Goal: Task Accomplishment & Management: Use online tool/utility

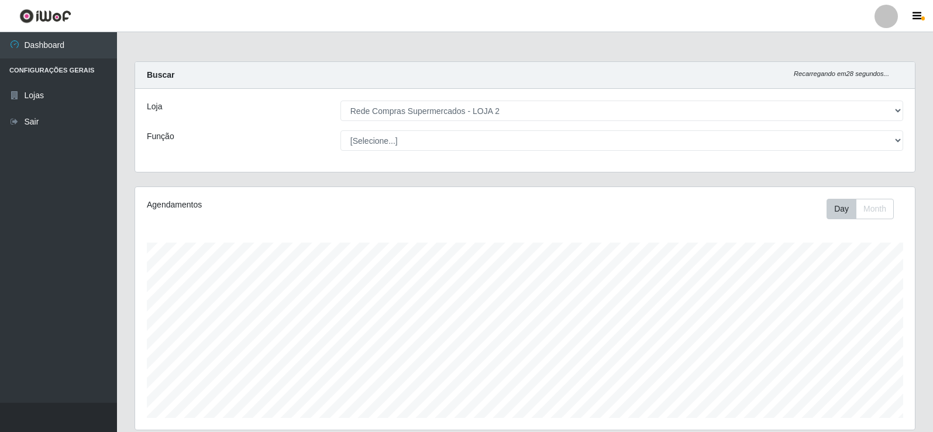
select select "161"
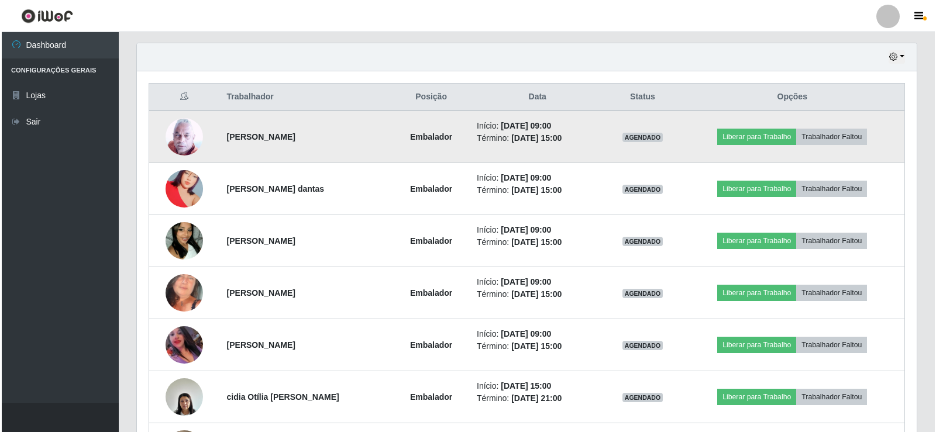
scroll to position [423, 0]
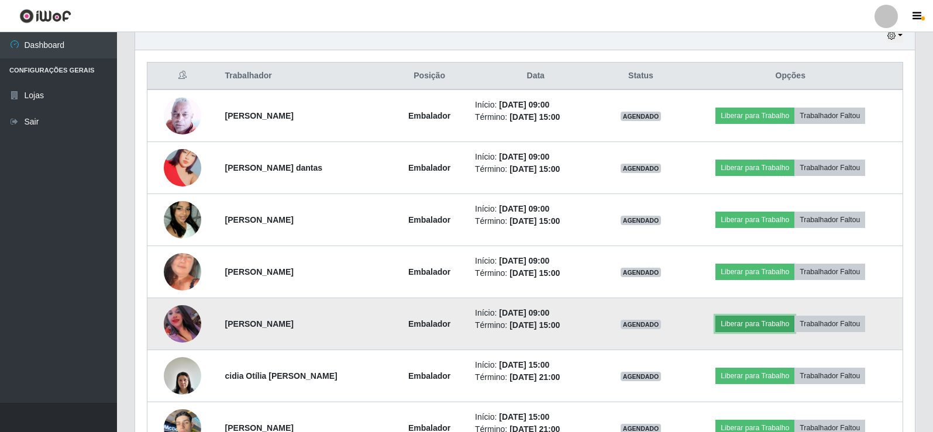
click at [744, 322] on button "Liberar para Trabalho" at bounding box center [754, 324] width 79 height 16
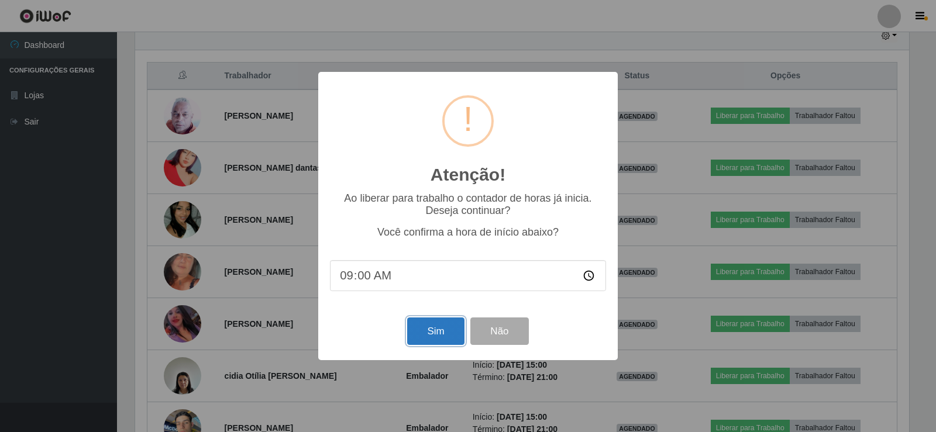
click at [428, 335] on button "Sim" at bounding box center [435, 331] width 57 height 27
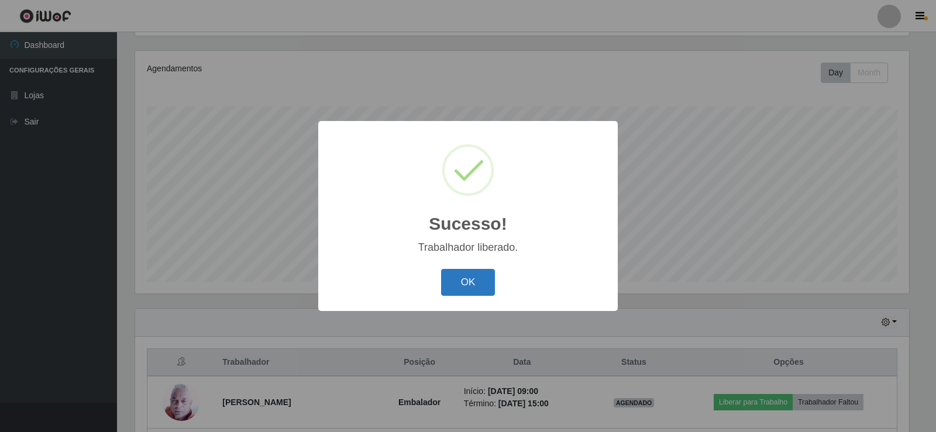
click at [472, 293] on button "OK" at bounding box center [468, 282] width 54 height 27
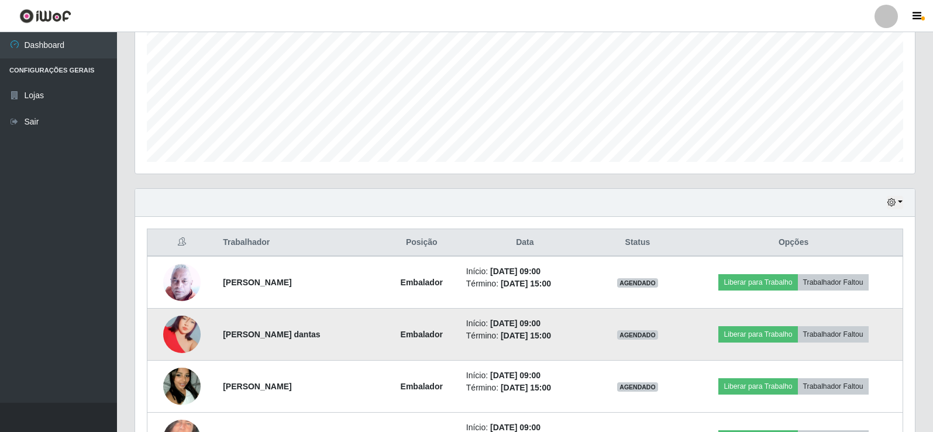
scroll to position [312, 0]
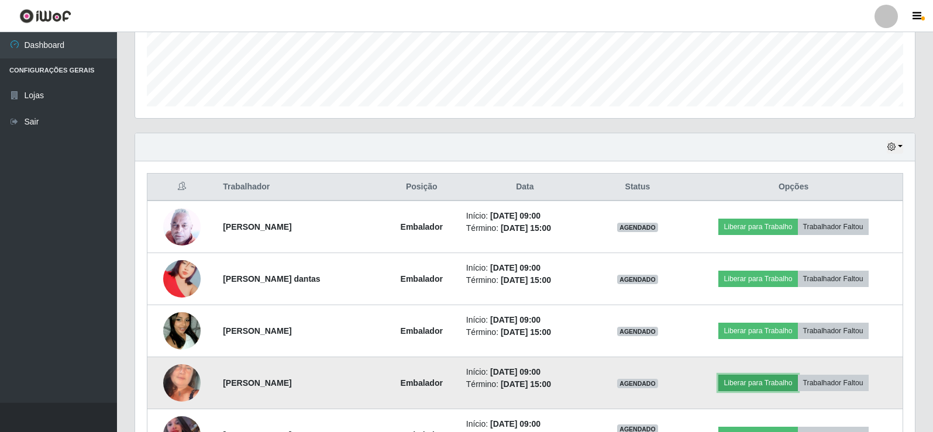
click at [763, 384] on button "Liberar para Trabalho" at bounding box center [757, 383] width 79 height 16
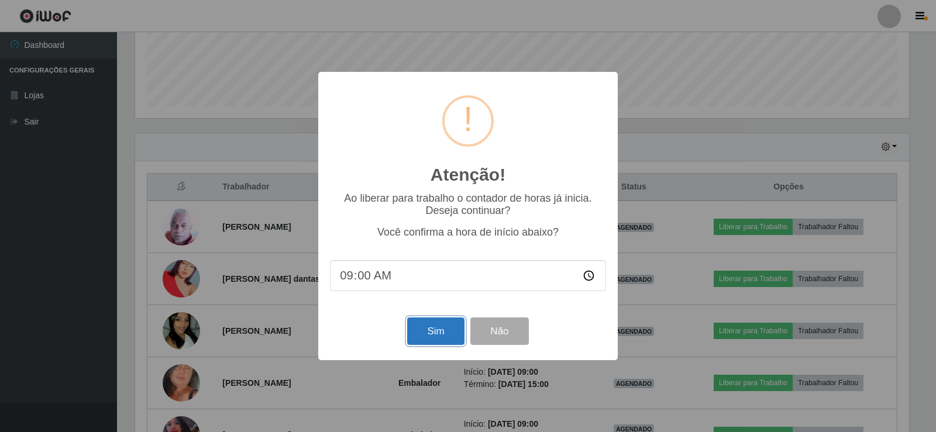
click at [437, 326] on button "Sim" at bounding box center [435, 331] width 57 height 27
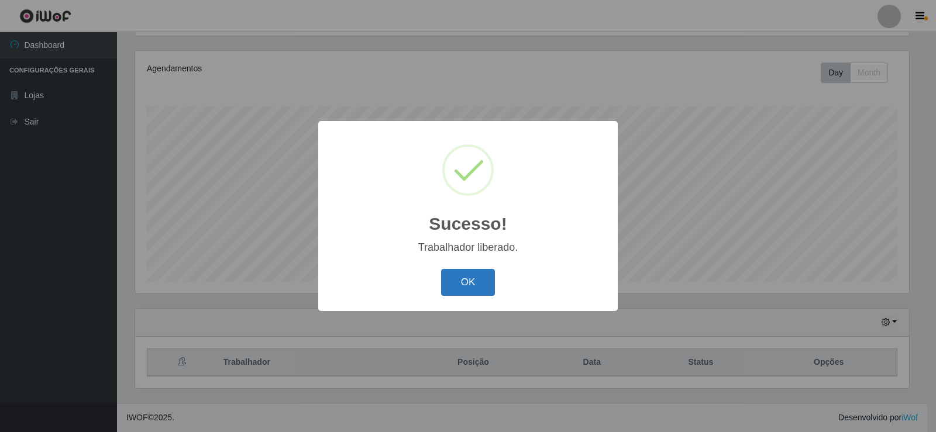
click at [484, 278] on button "OK" at bounding box center [468, 282] width 54 height 27
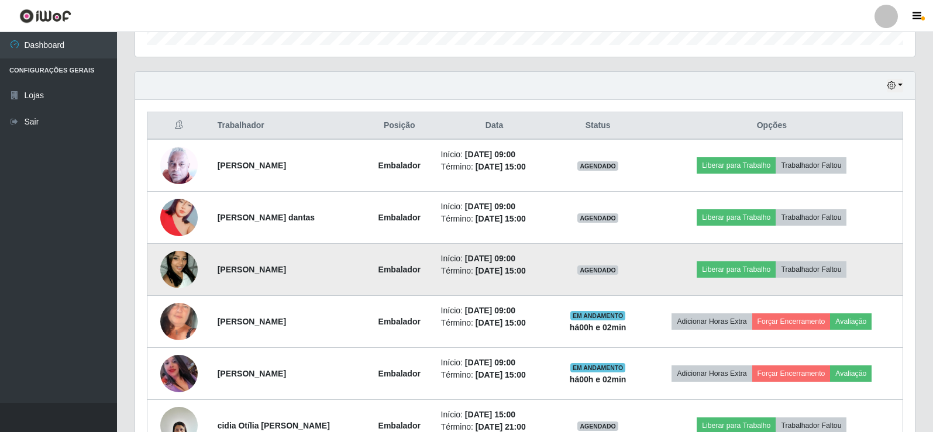
scroll to position [429, 0]
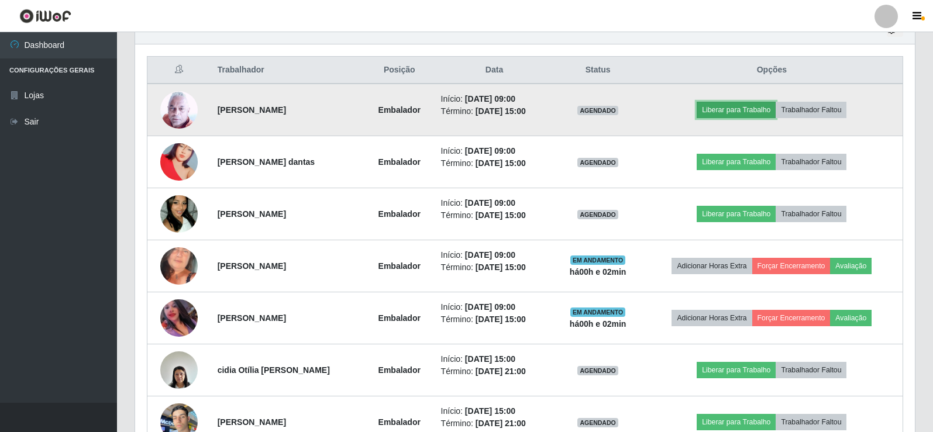
click at [739, 118] on button "Liberar para Trabalho" at bounding box center [736, 110] width 79 height 16
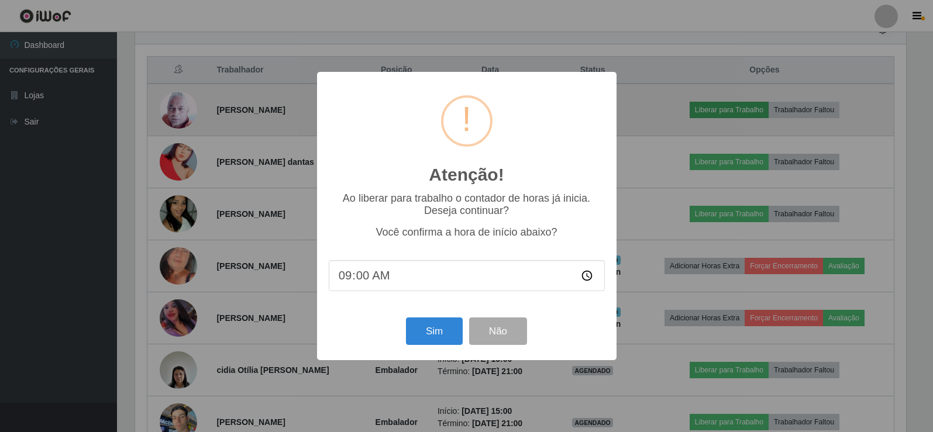
scroll to position [243, 774]
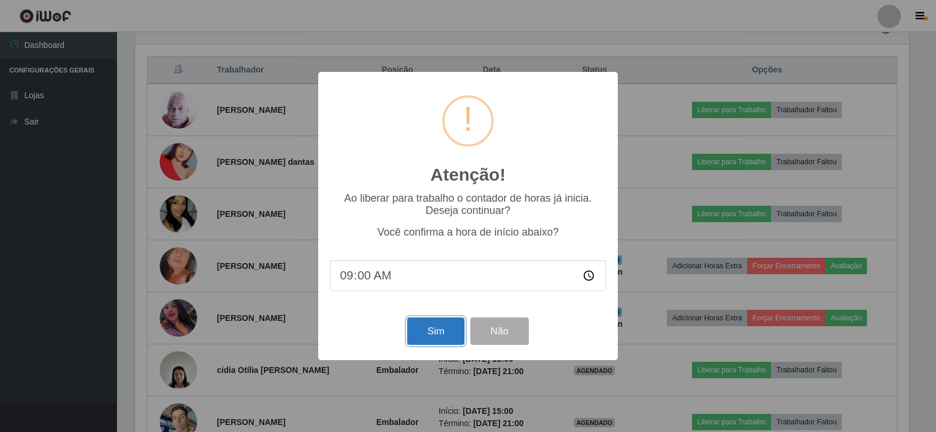
click at [431, 333] on button "Sim" at bounding box center [435, 331] width 57 height 27
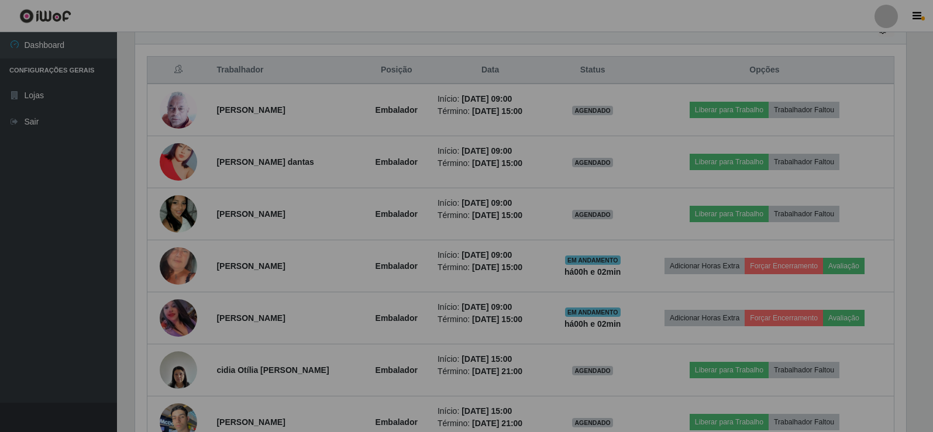
scroll to position [0, 0]
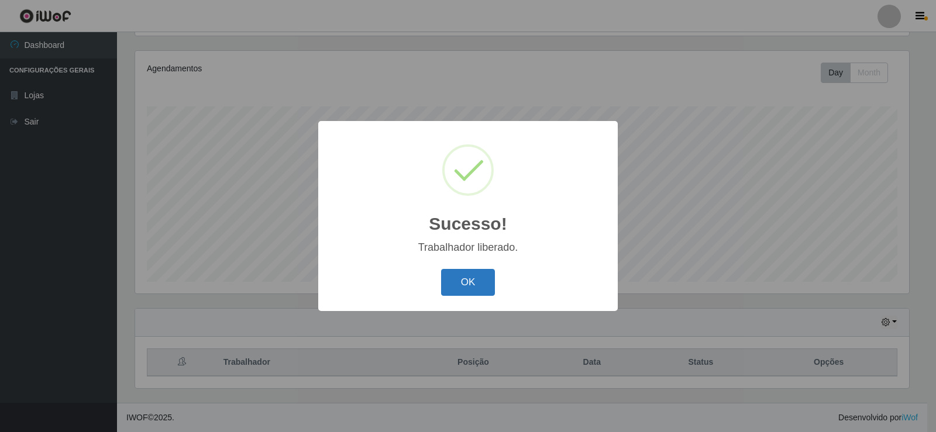
click at [458, 284] on button "OK" at bounding box center [468, 282] width 54 height 27
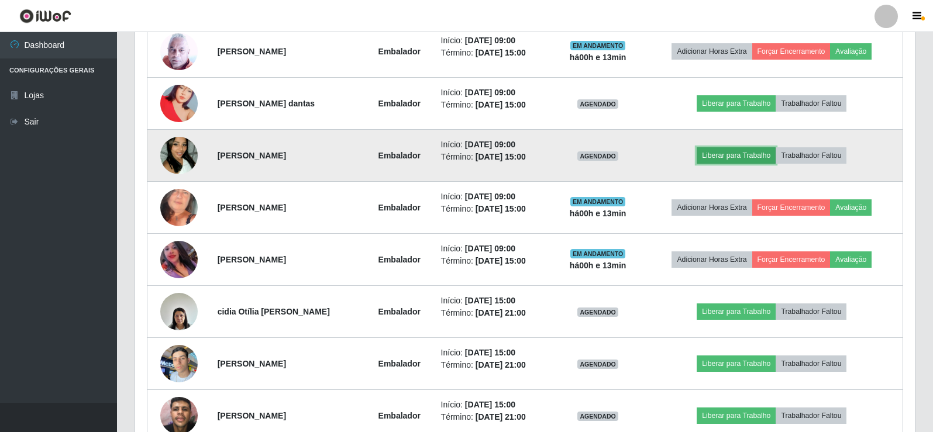
click at [734, 147] on button "Liberar para Trabalho" at bounding box center [736, 155] width 79 height 16
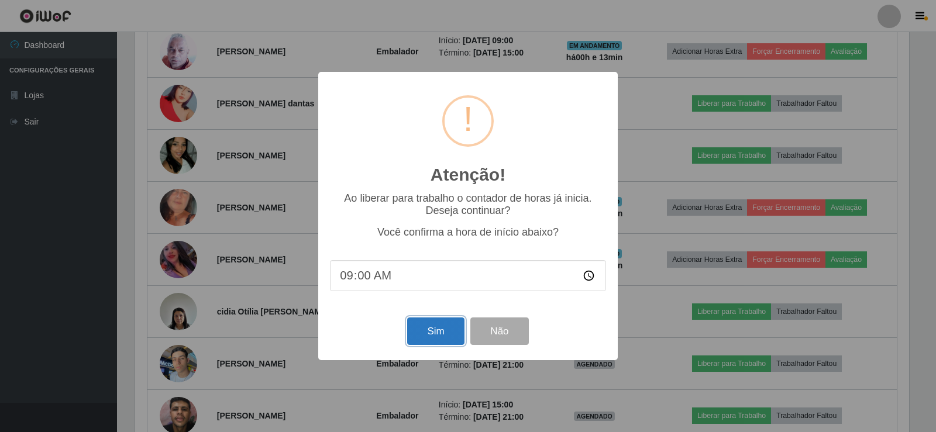
click at [436, 338] on button "Sim" at bounding box center [435, 331] width 57 height 27
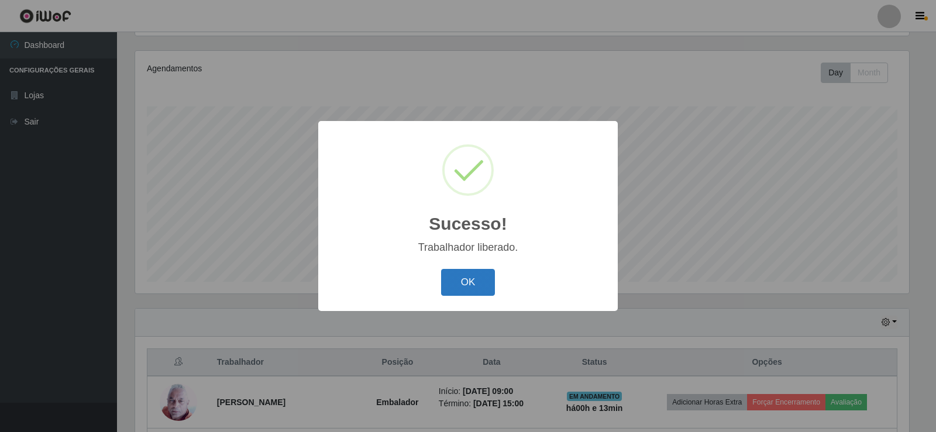
click at [469, 294] on button "OK" at bounding box center [468, 282] width 54 height 27
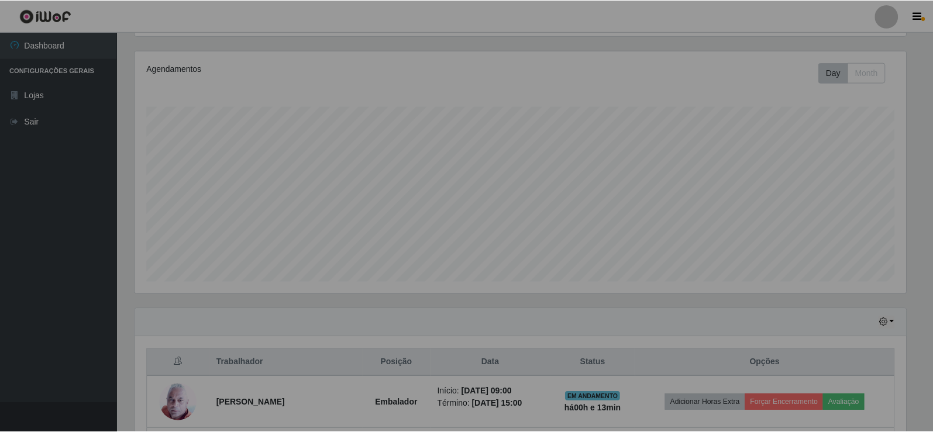
scroll to position [243, 780]
